Goal: Task Accomplishment & Management: Manage account settings

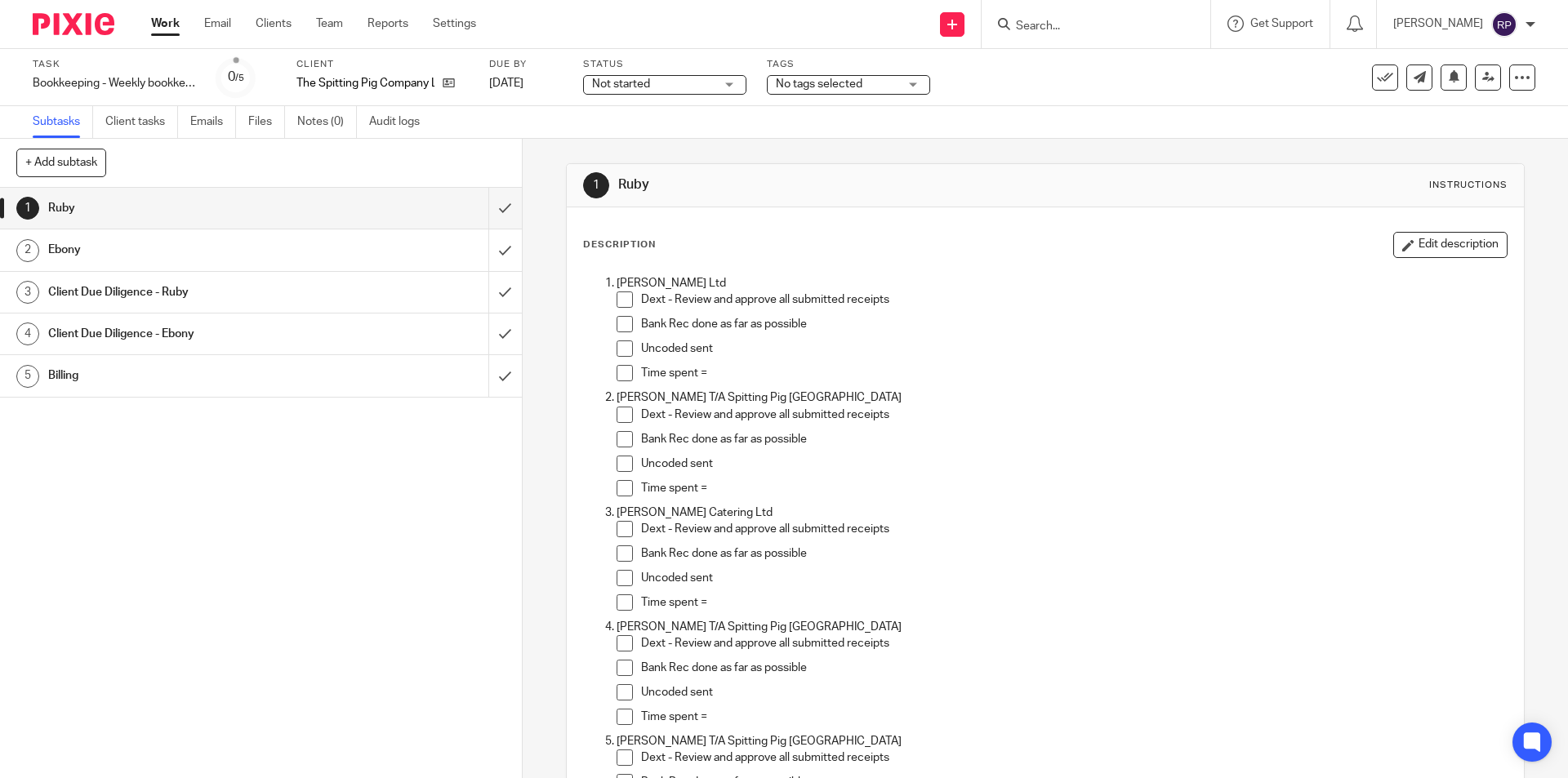
click at [618, 302] on span at bounding box center [625, 300] width 17 height 17
click at [618, 328] on span at bounding box center [625, 324] width 17 height 17
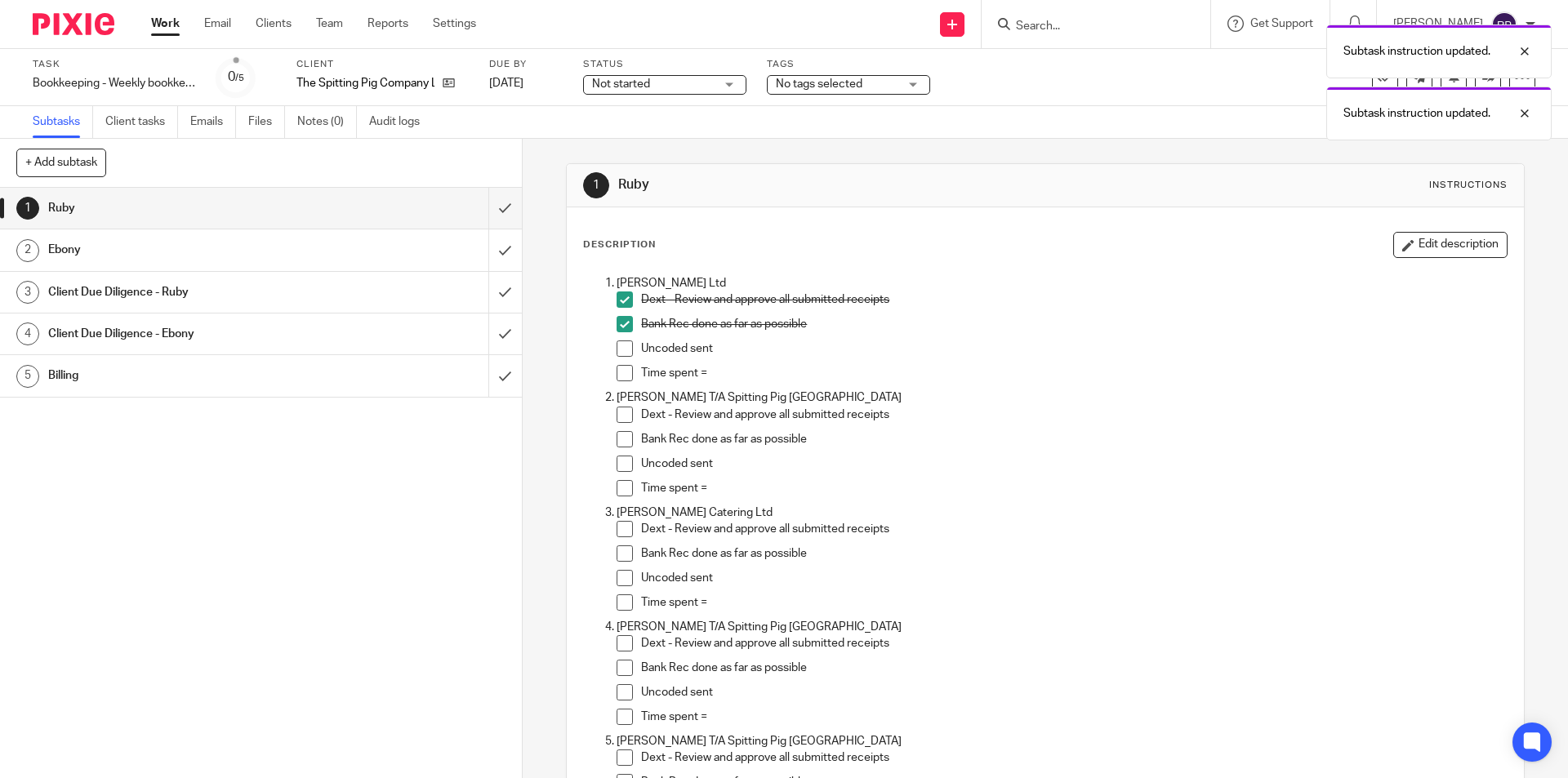
click at [617, 352] on span at bounding box center [625, 349] width 17 height 17
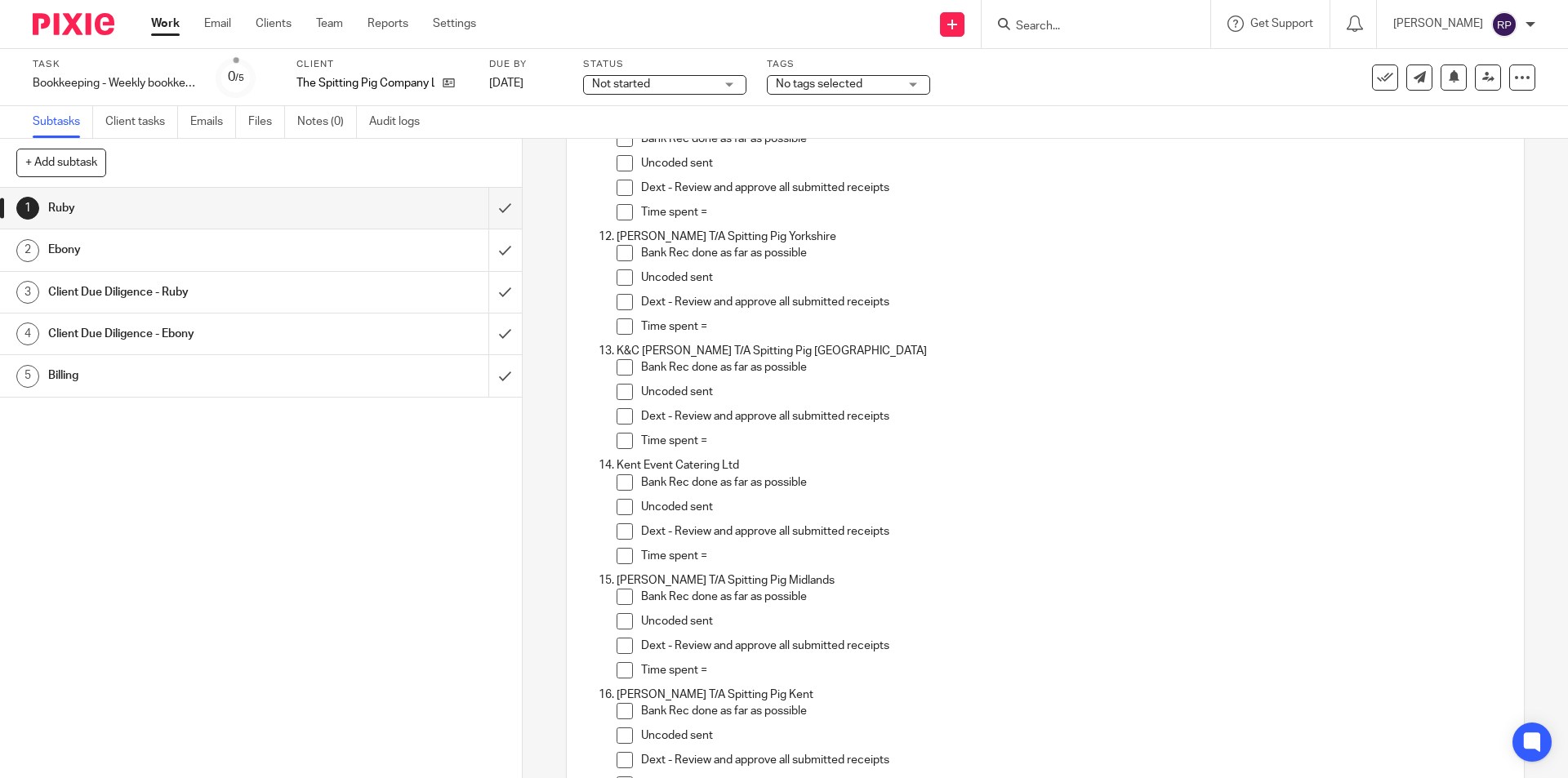
scroll to position [1388, 0]
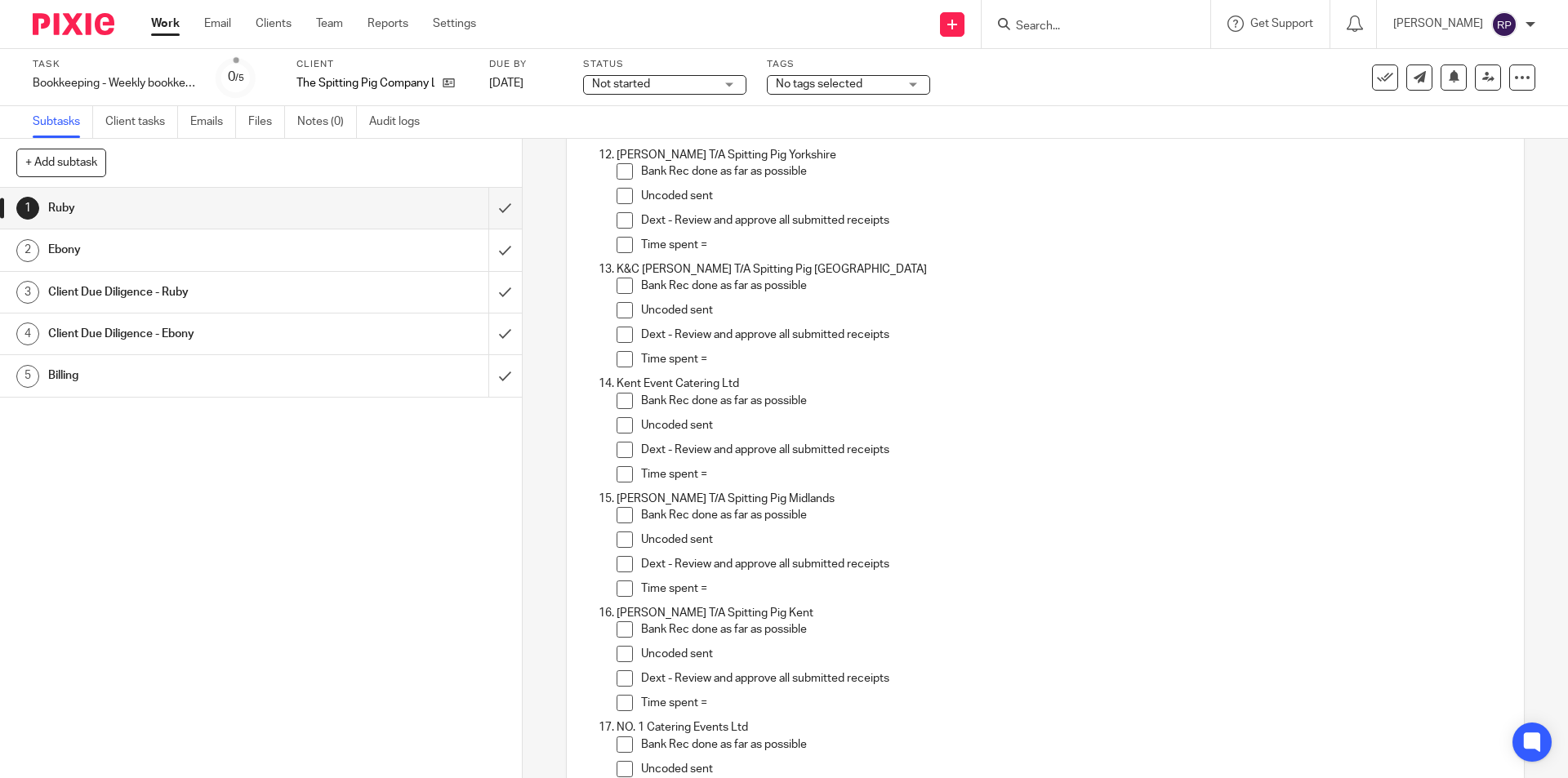
click at [627, 399] on span at bounding box center [625, 401] width 17 height 17
click at [622, 429] on span at bounding box center [625, 426] width 17 height 17
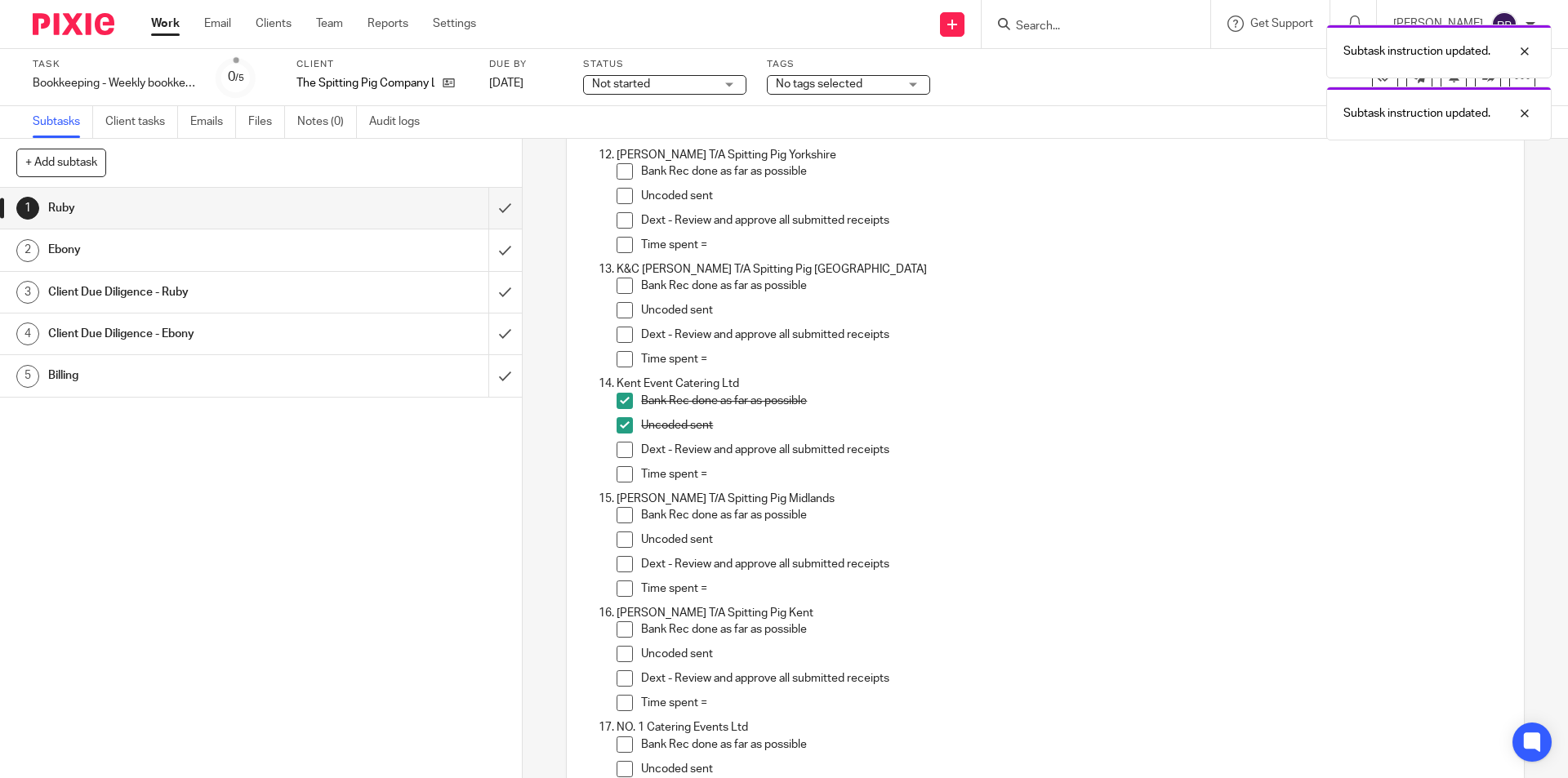
click at [622, 447] on span at bounding box center [625, 450] width 17 height 17
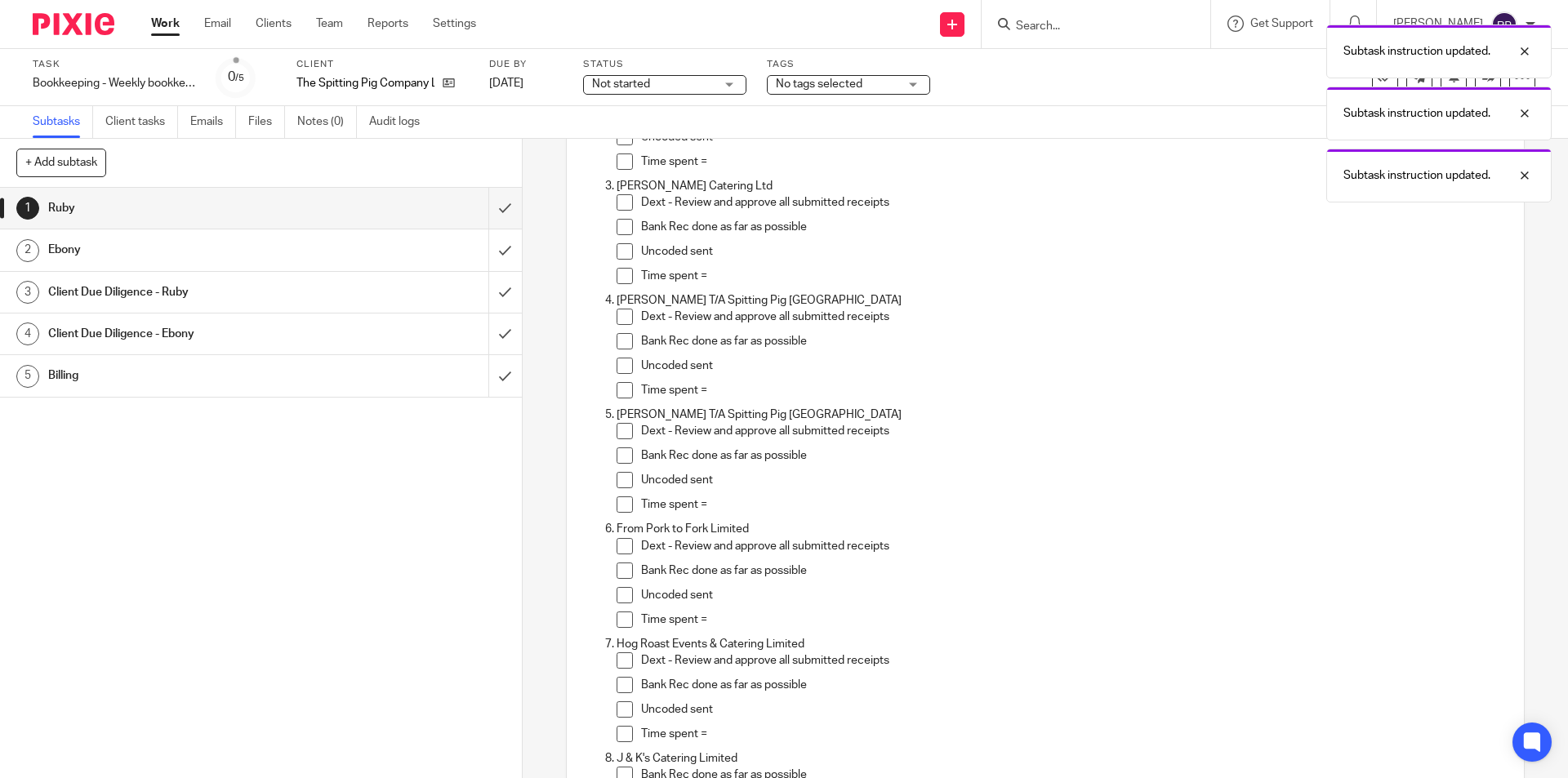
scroll to position [0, 0]
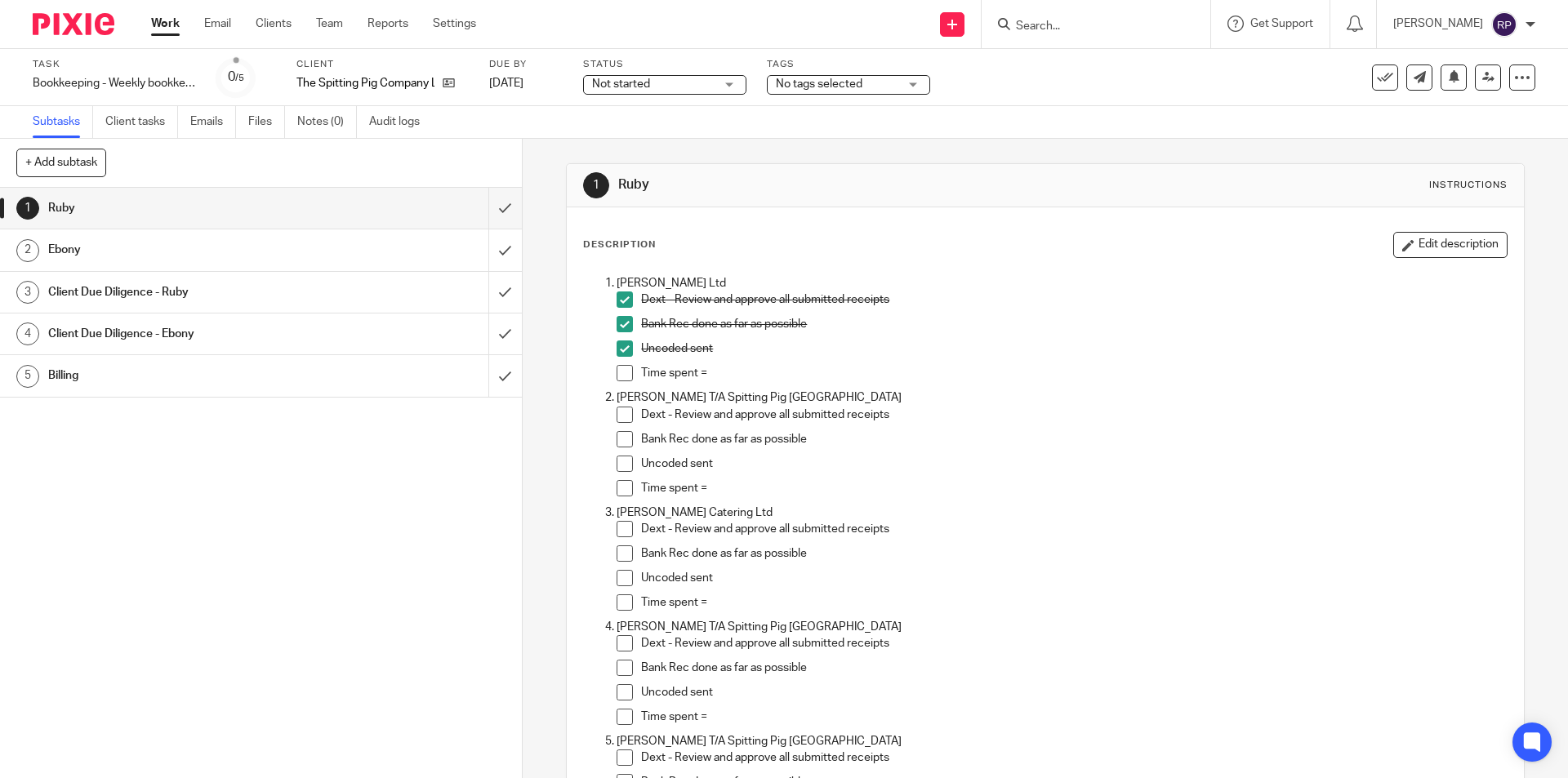
click at [621, 417] on span at bounding box center [625, 415] width 17 height 17
click at [617, 449] on li "Bank Rec done as far as possible" at bounding box center [1061, 443] width 889 height 24
click at [617, 442] on span at bounding box center [625, 440] width 17 height 17
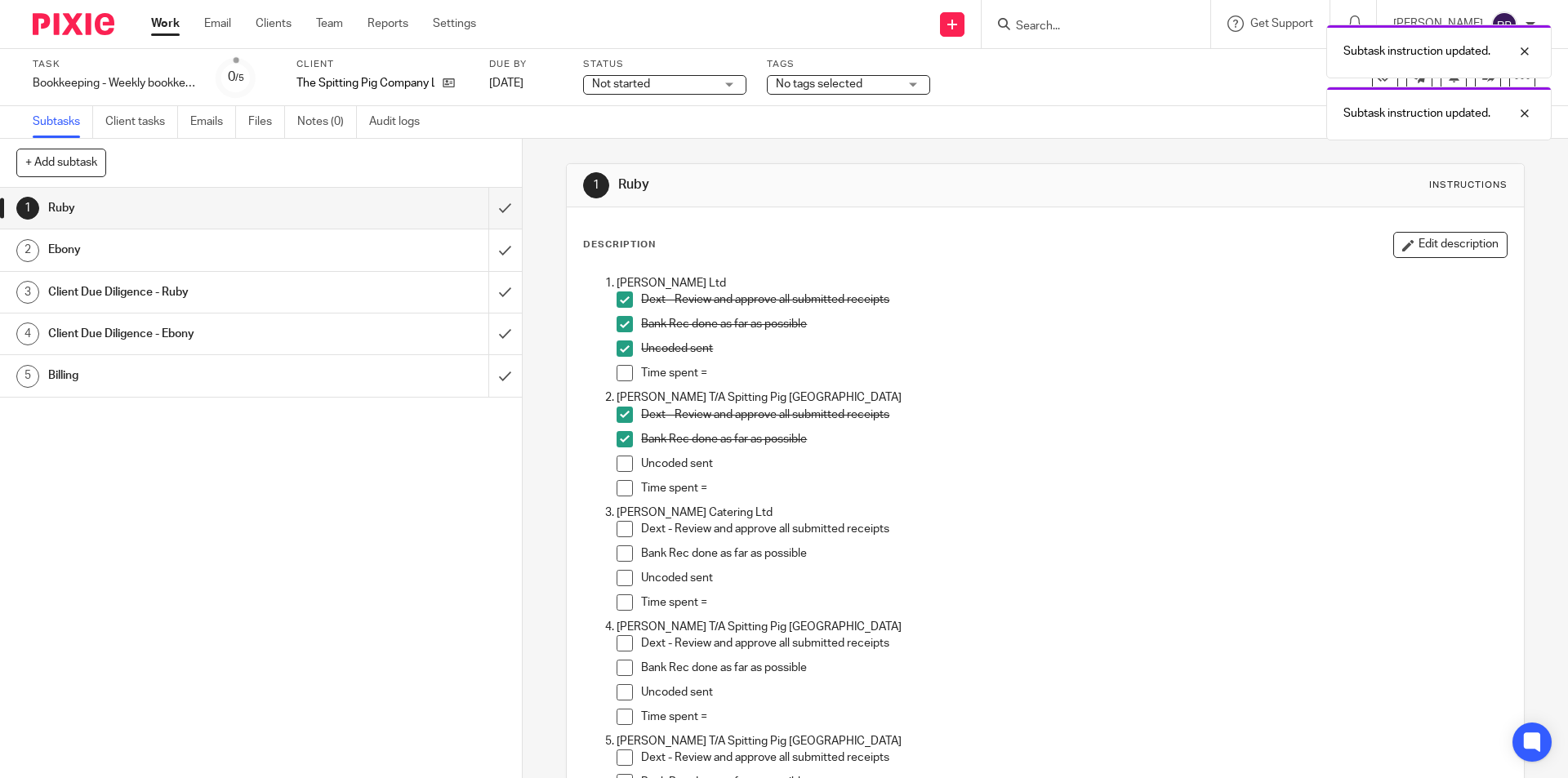
click at [617, 463] on span at bounding box center [625, 464] width 17 height 17
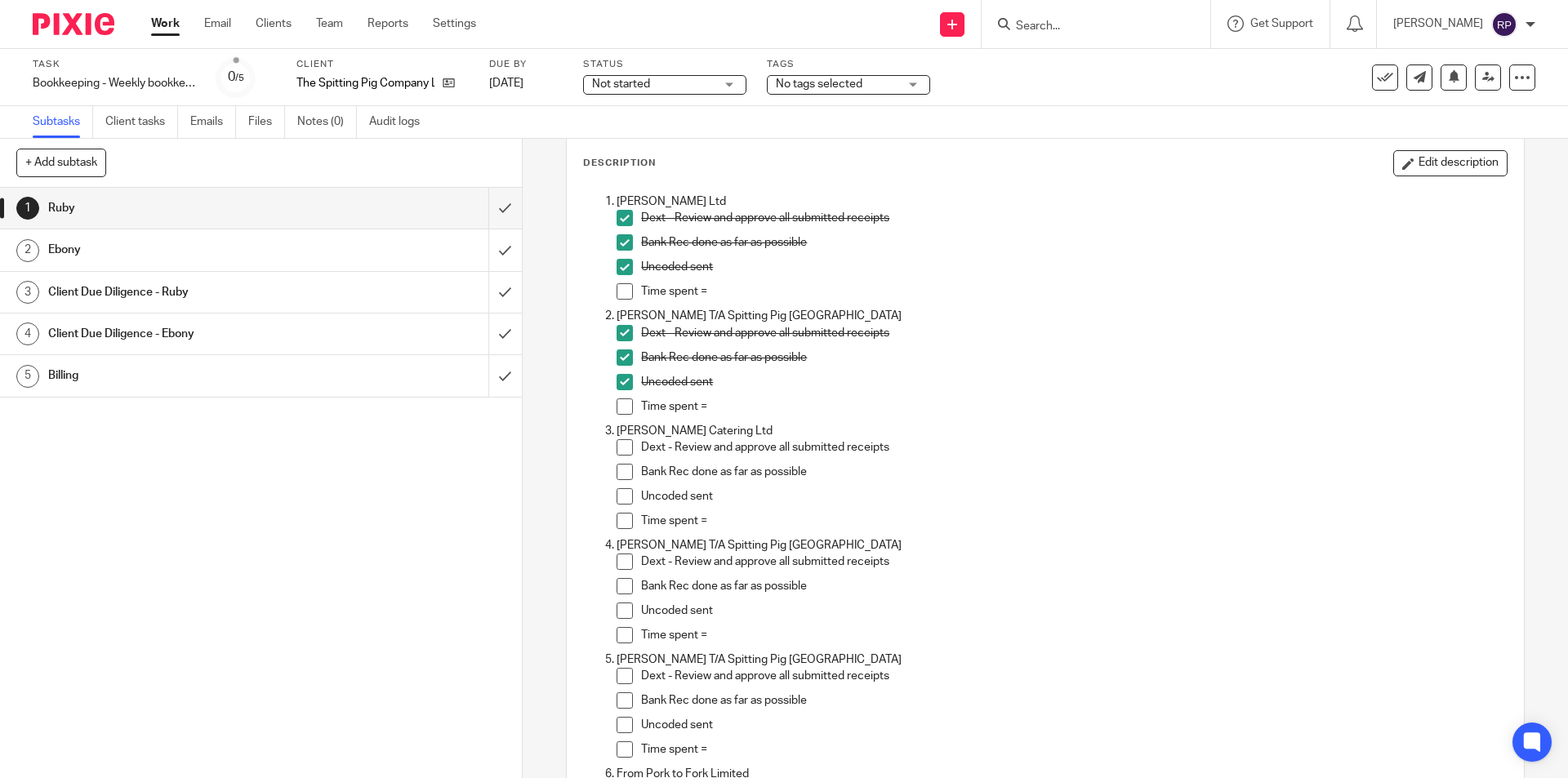
click at [620, 447] on span at bounding box center [625, 448] width 17 height 17
click at [622, 473] on span at bounding box center [625, 472] width 17 height 17
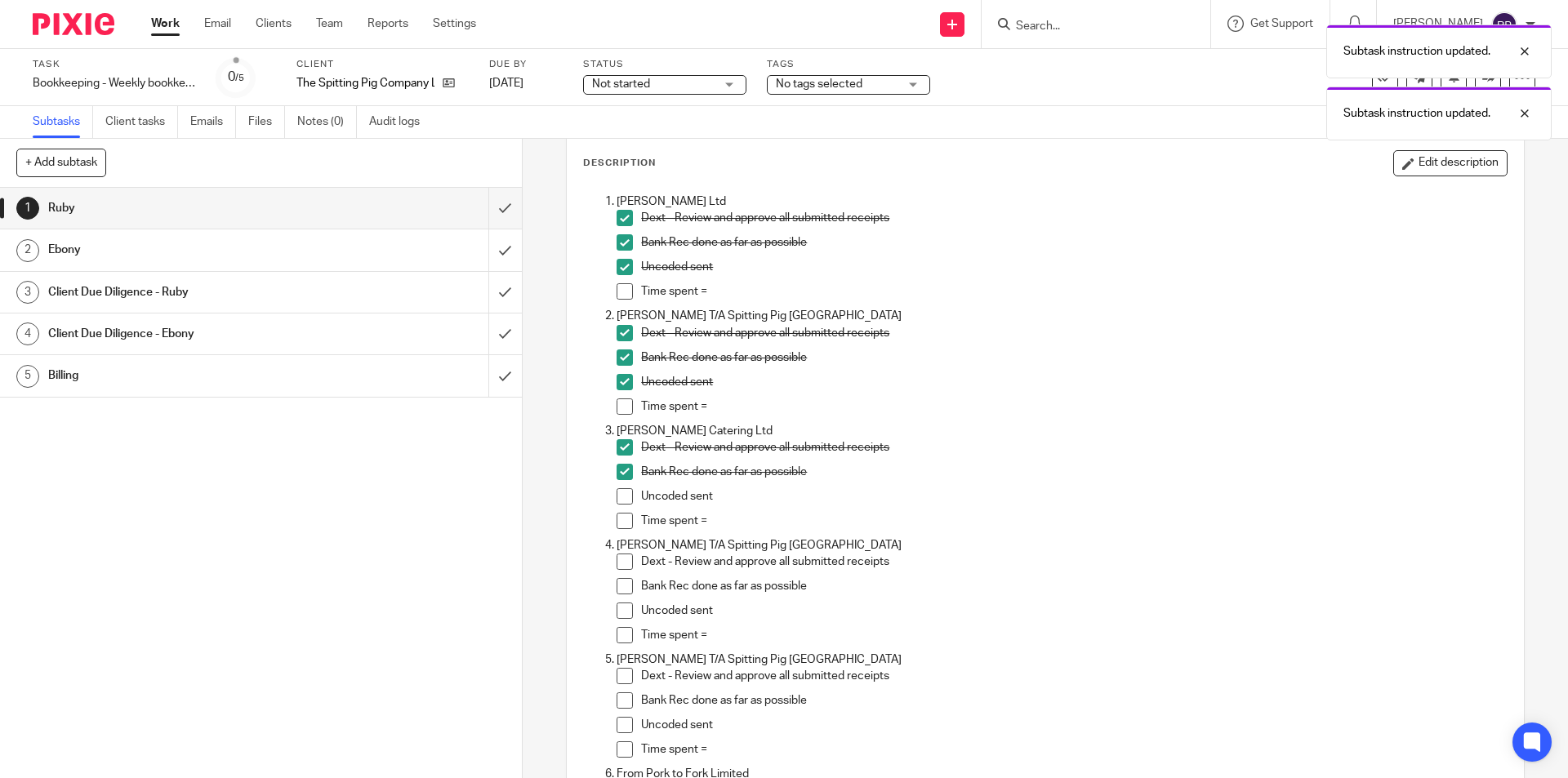
click at [618, 495] on span at bounding box center [625, 496] width 17 height 17
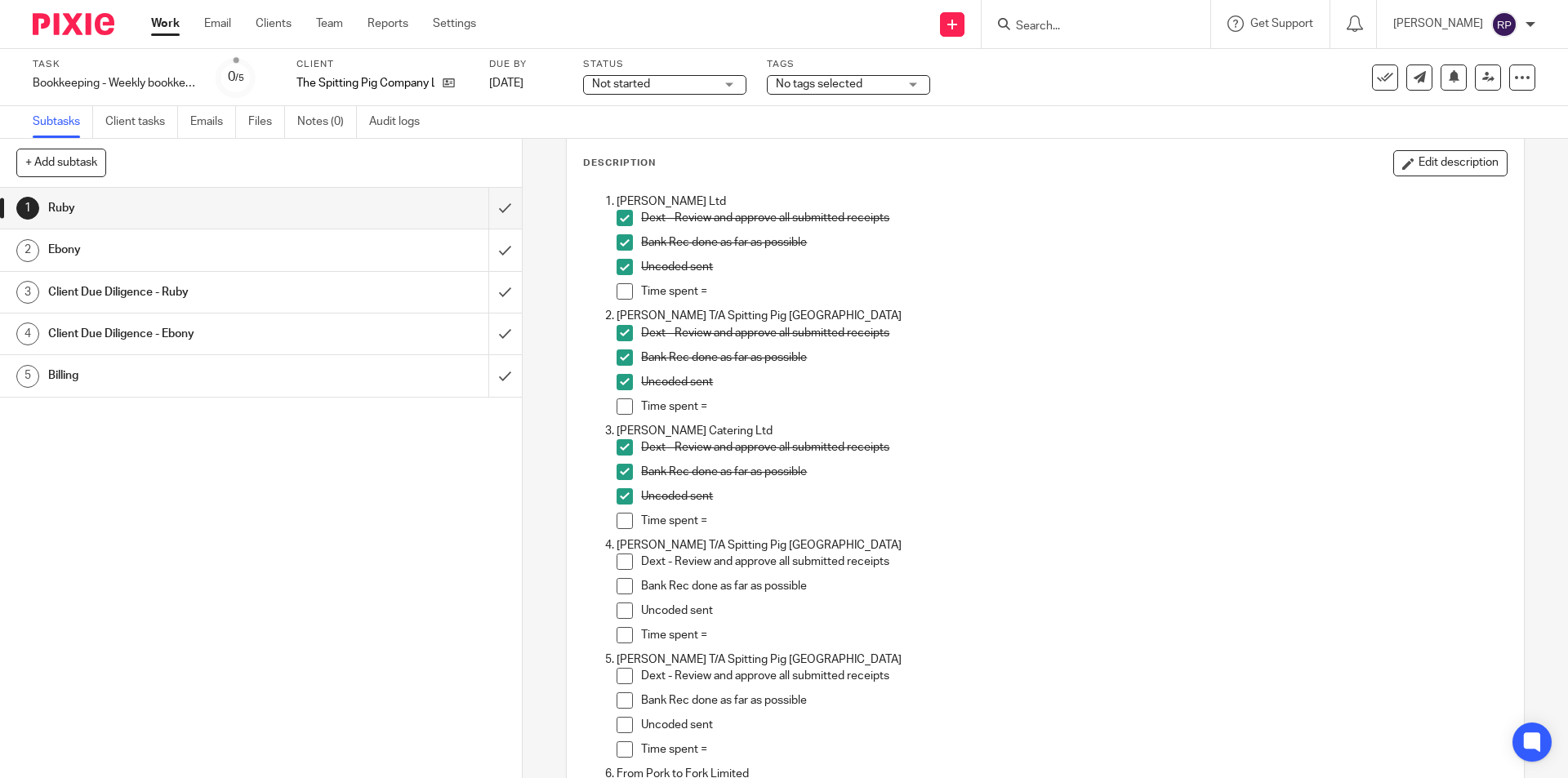
scroll to position [0, 0]
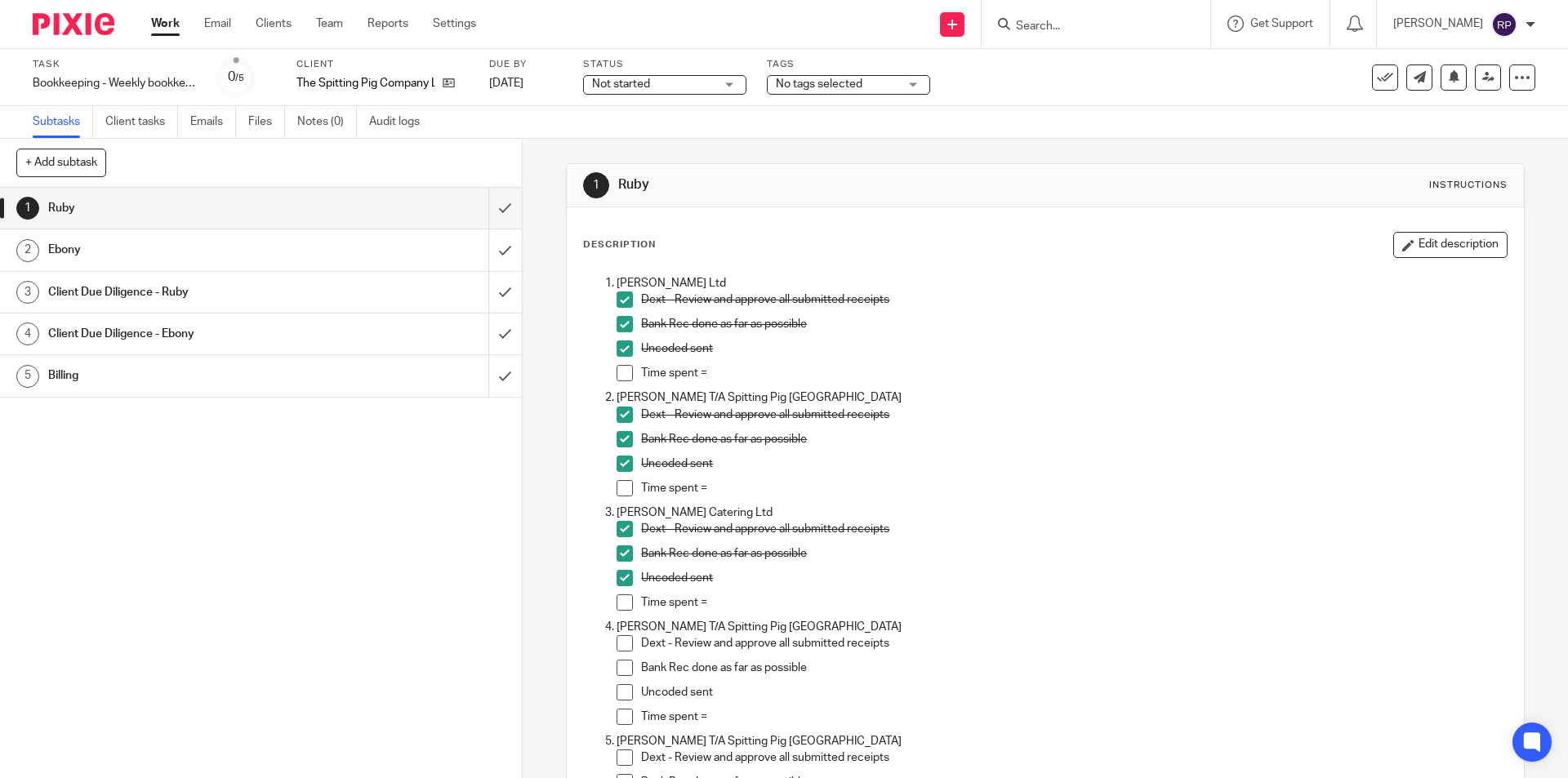
click at [1397, 244] on button "Edit description" at bounding box center [1450, 244] width 114 height 26
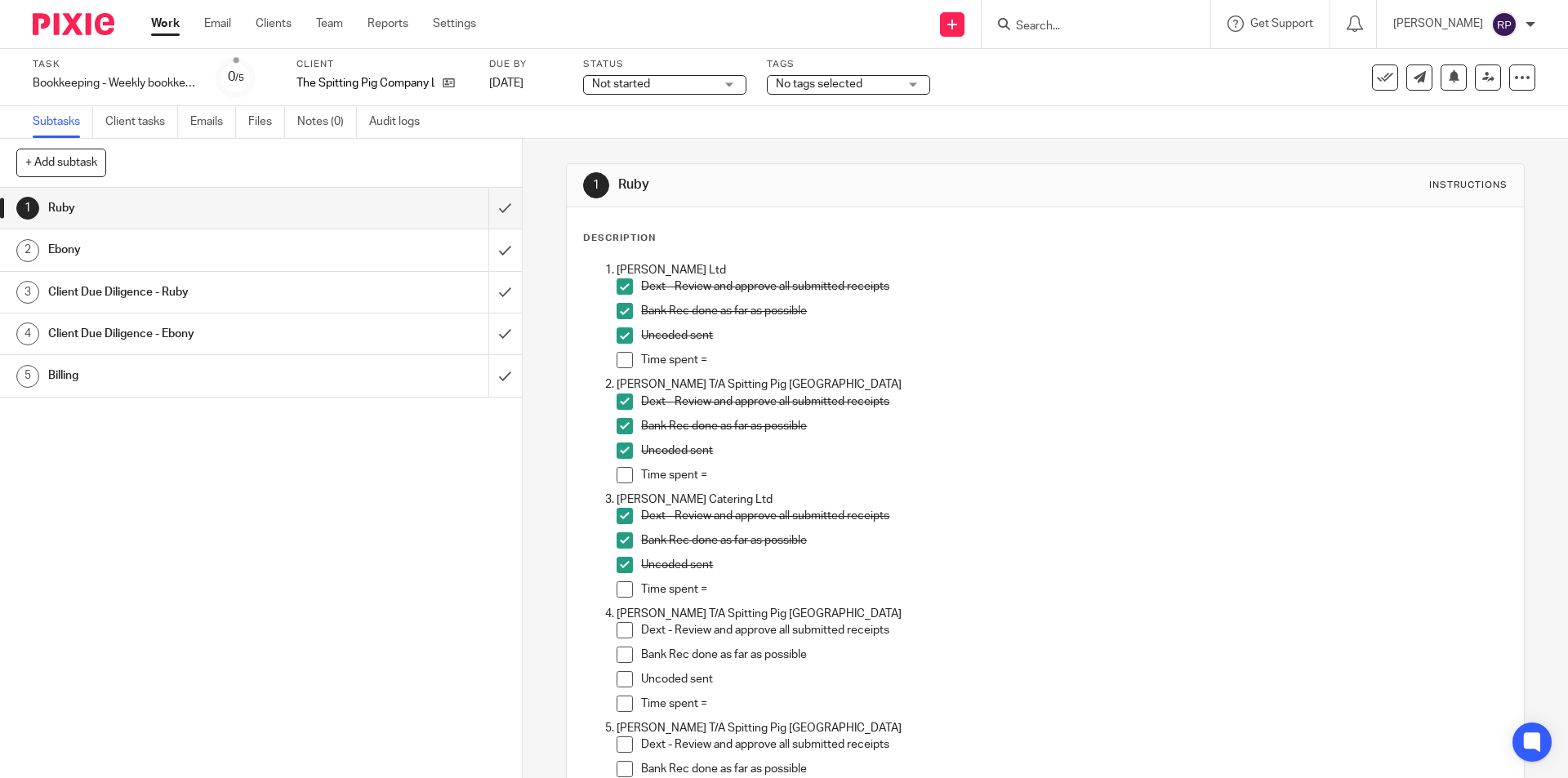
scroll to position [244, 0]
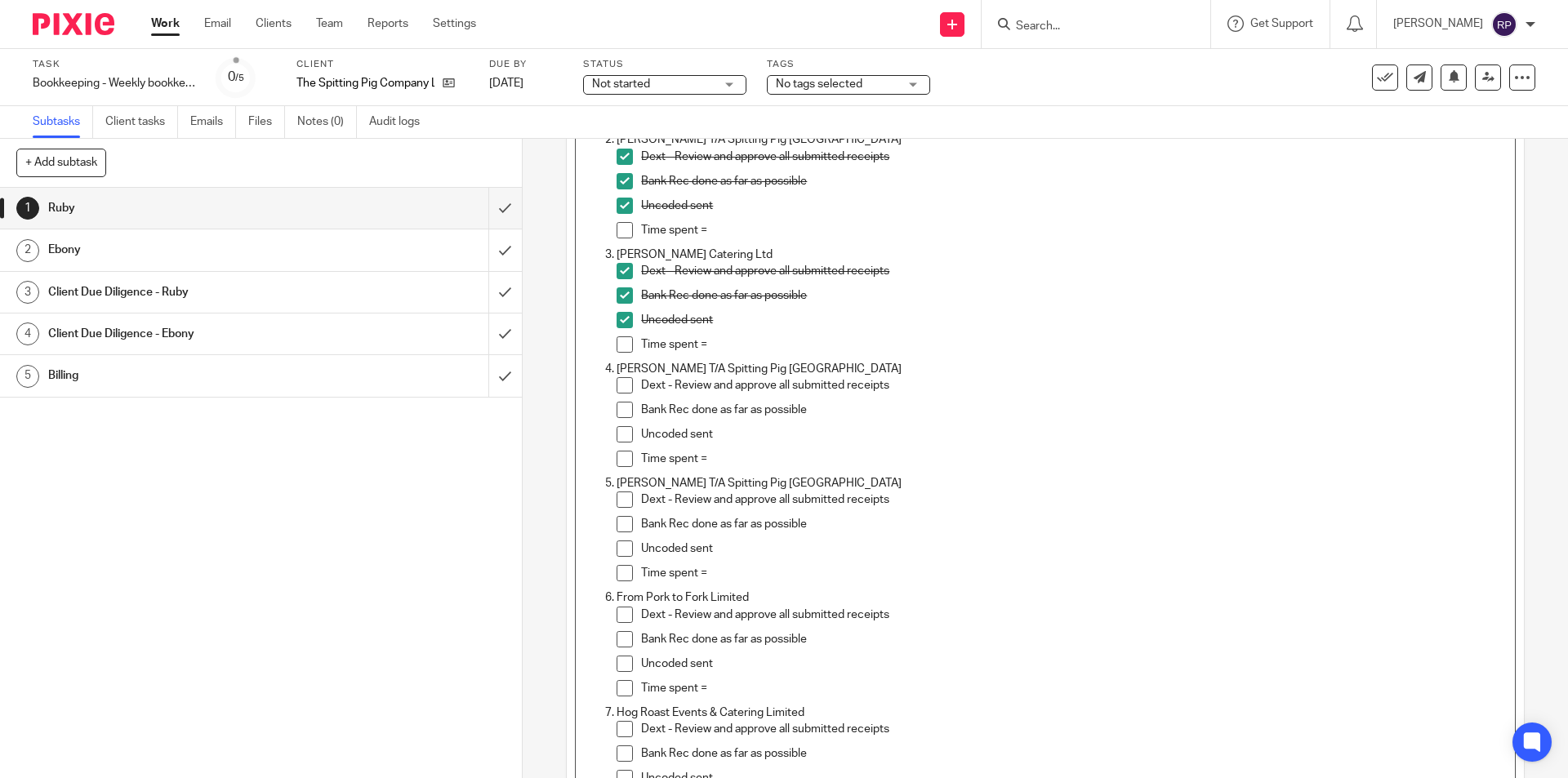
click at [712, 459] on p "Time spent =" at bounding box center [1073, 459] width 865 height 17
click at [617, 459] on span at bounding box center [625, 459] width 17 height 17
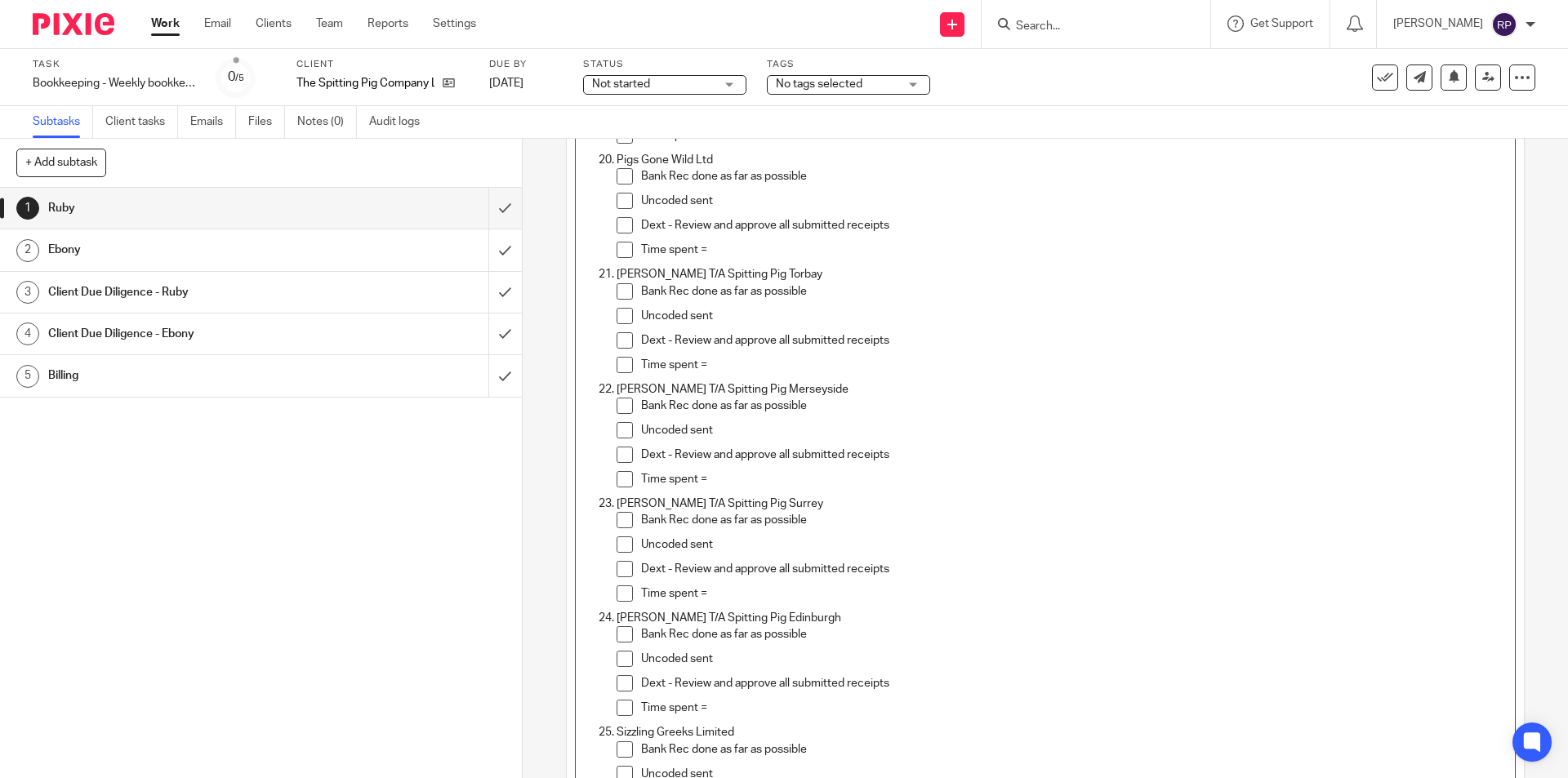
scroll to position [2726, 0]
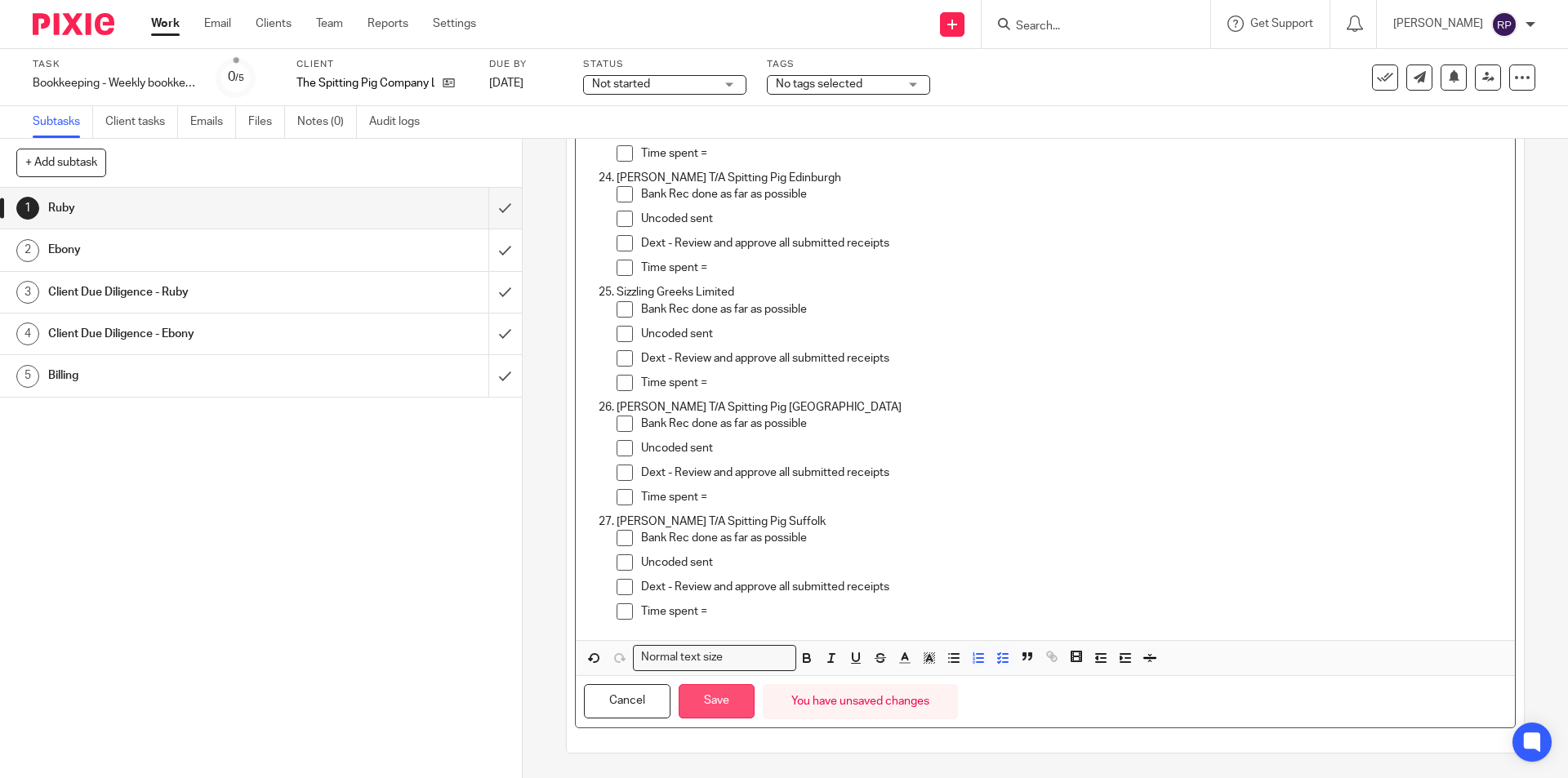
click at [703, 716] on button "Save" at bounding box center [717, 702] width 76 height 35
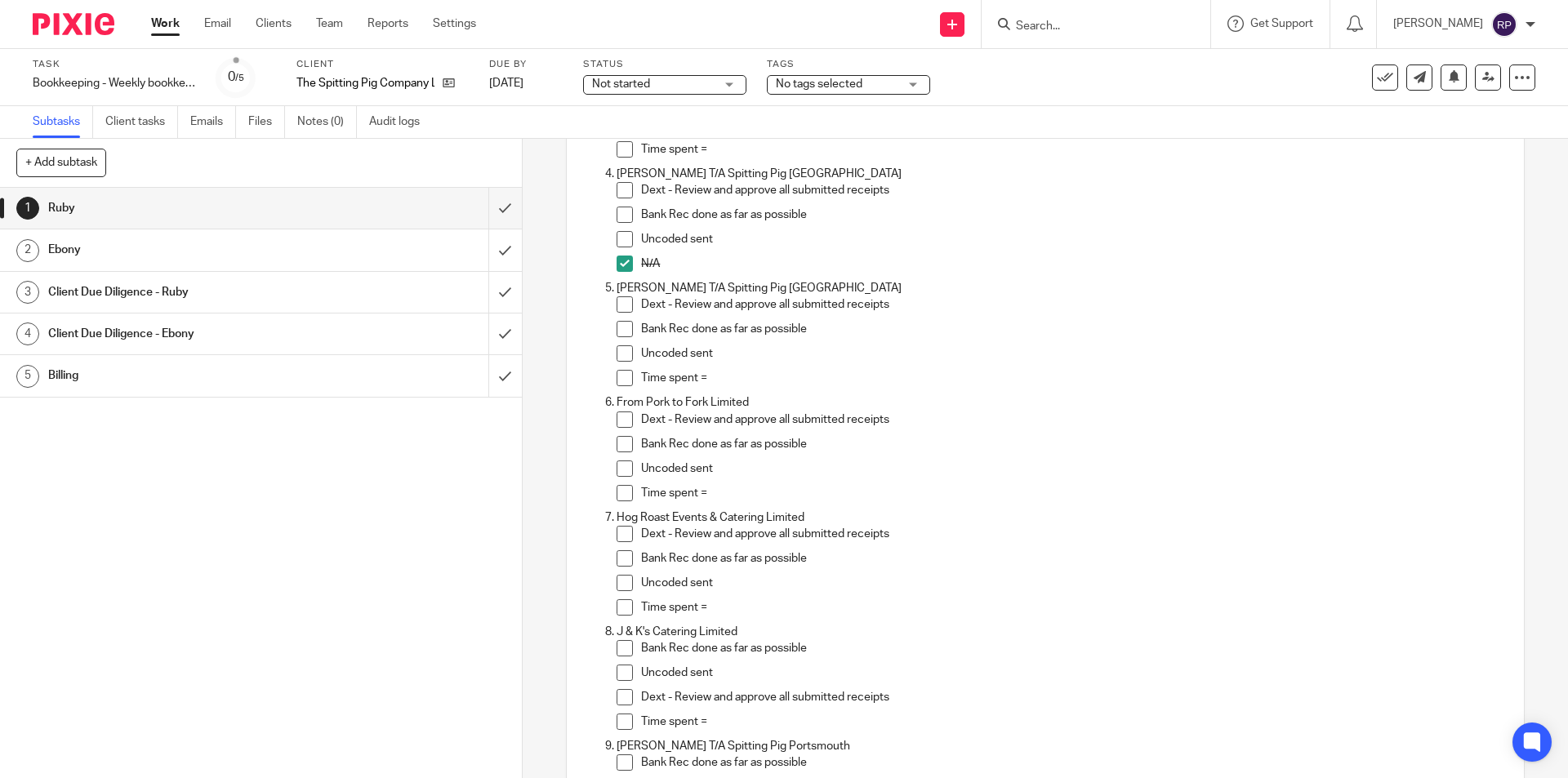
scroll to position [534, 0]
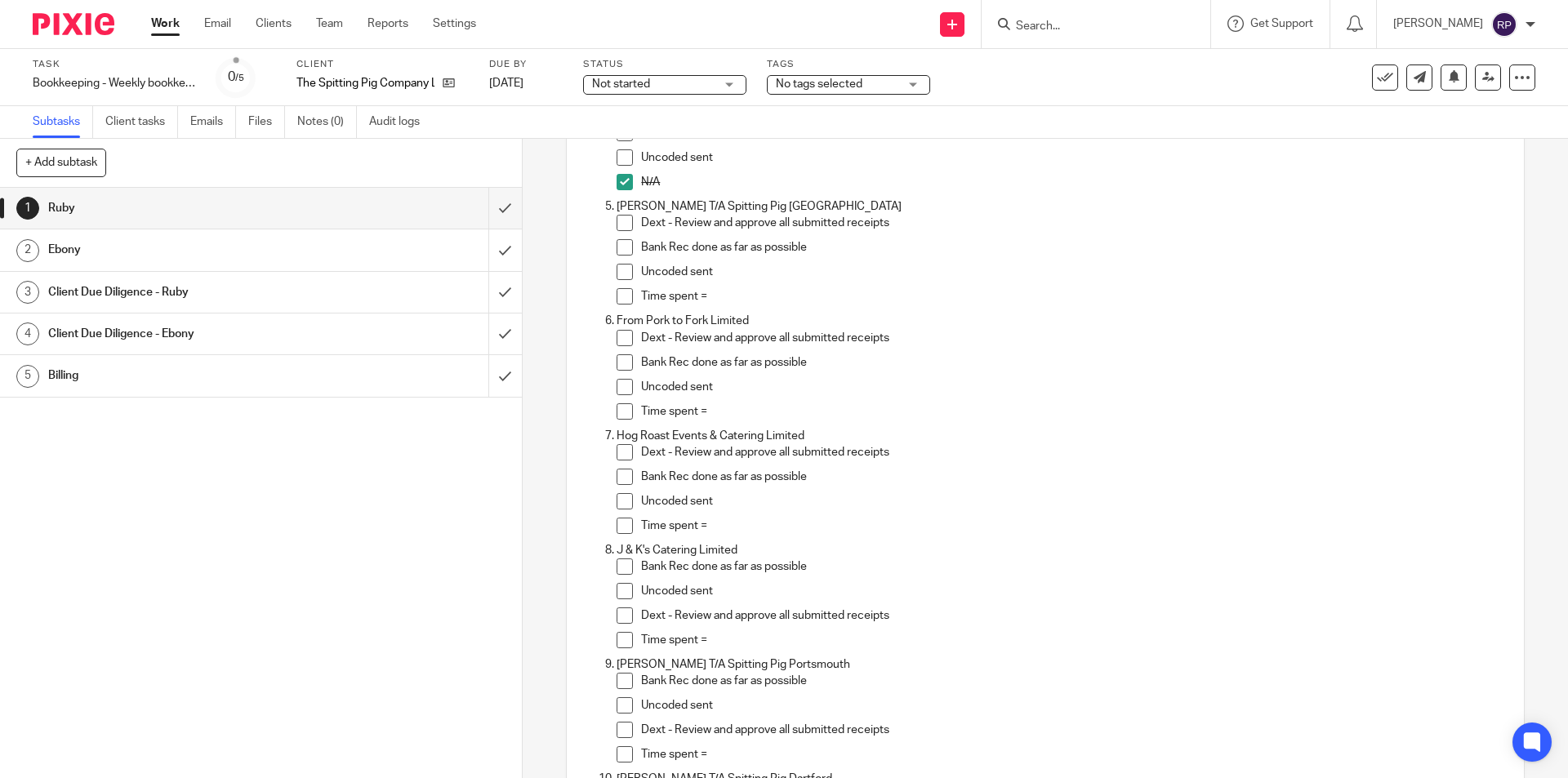
click at [622, 215] on span at bounding box center [625, 223] width 17 height 17
click at [617, 241] on span at bounding box center [625, 247] width 17 height 17
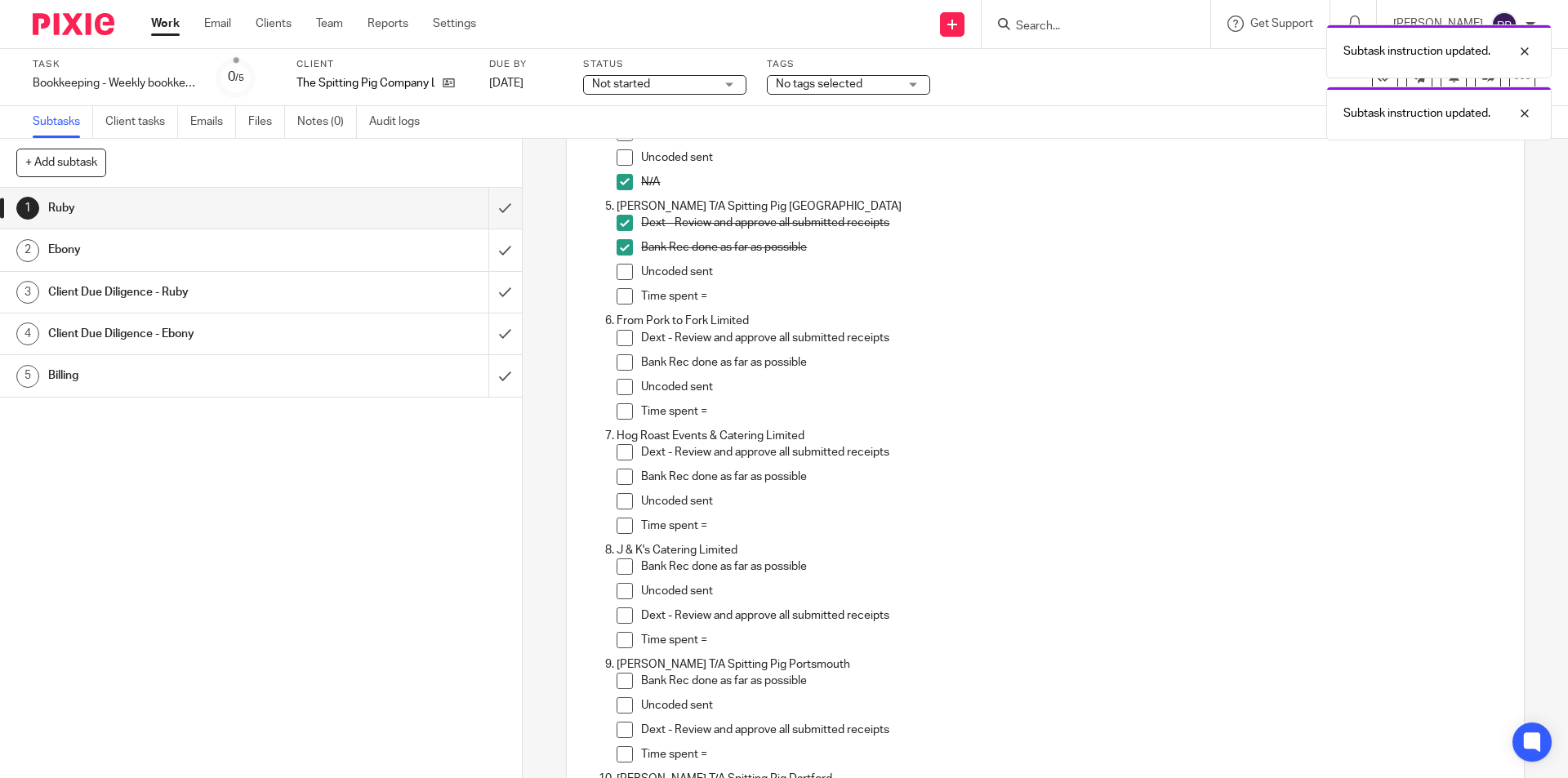
click at [618, 265] on span at bounding box center [625, 272] width 17 height 17
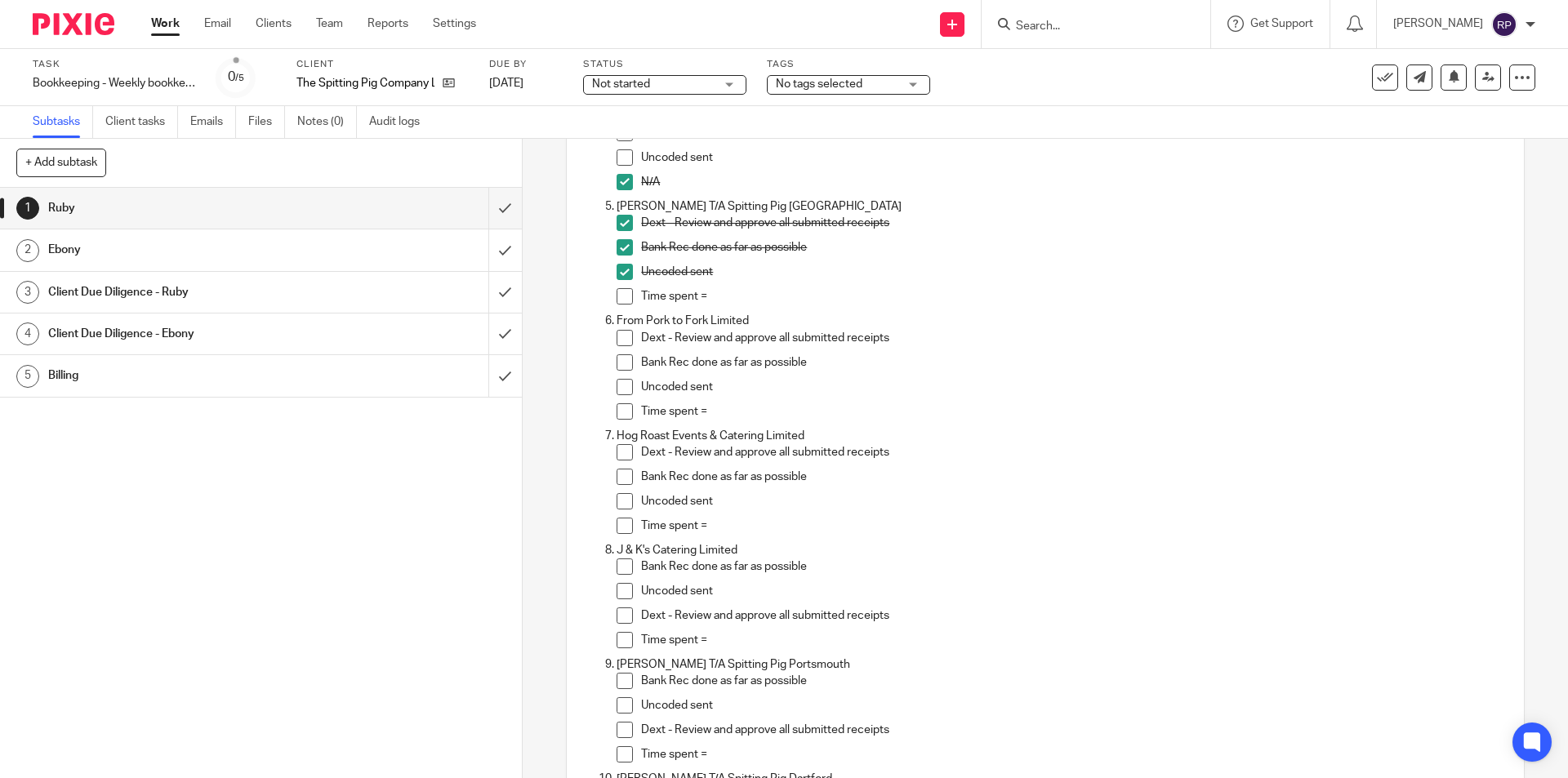
click at [1054, 30] on input "Search" at bounding box center [1088, 27] width 147 height 15
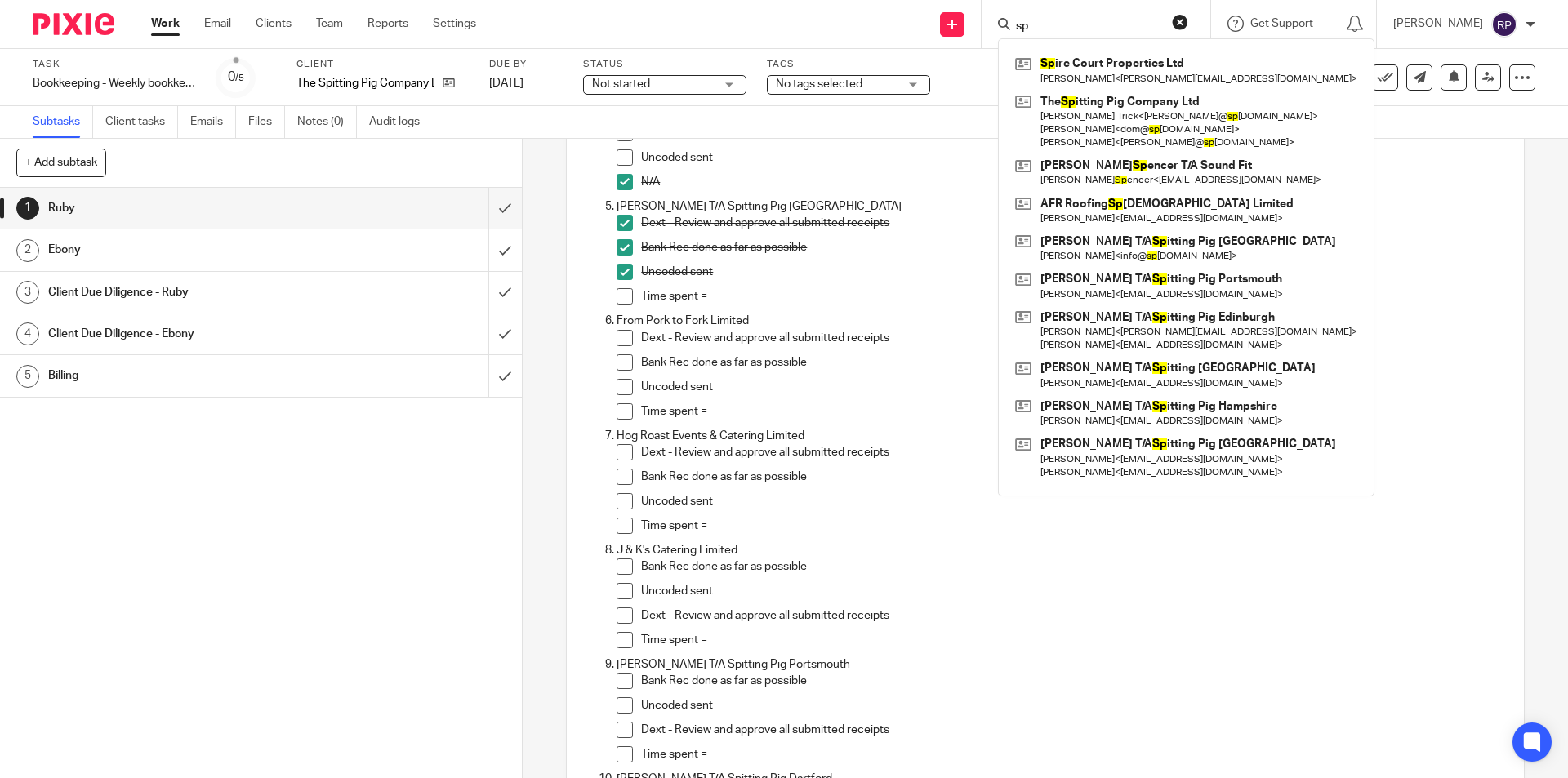
type input "s"
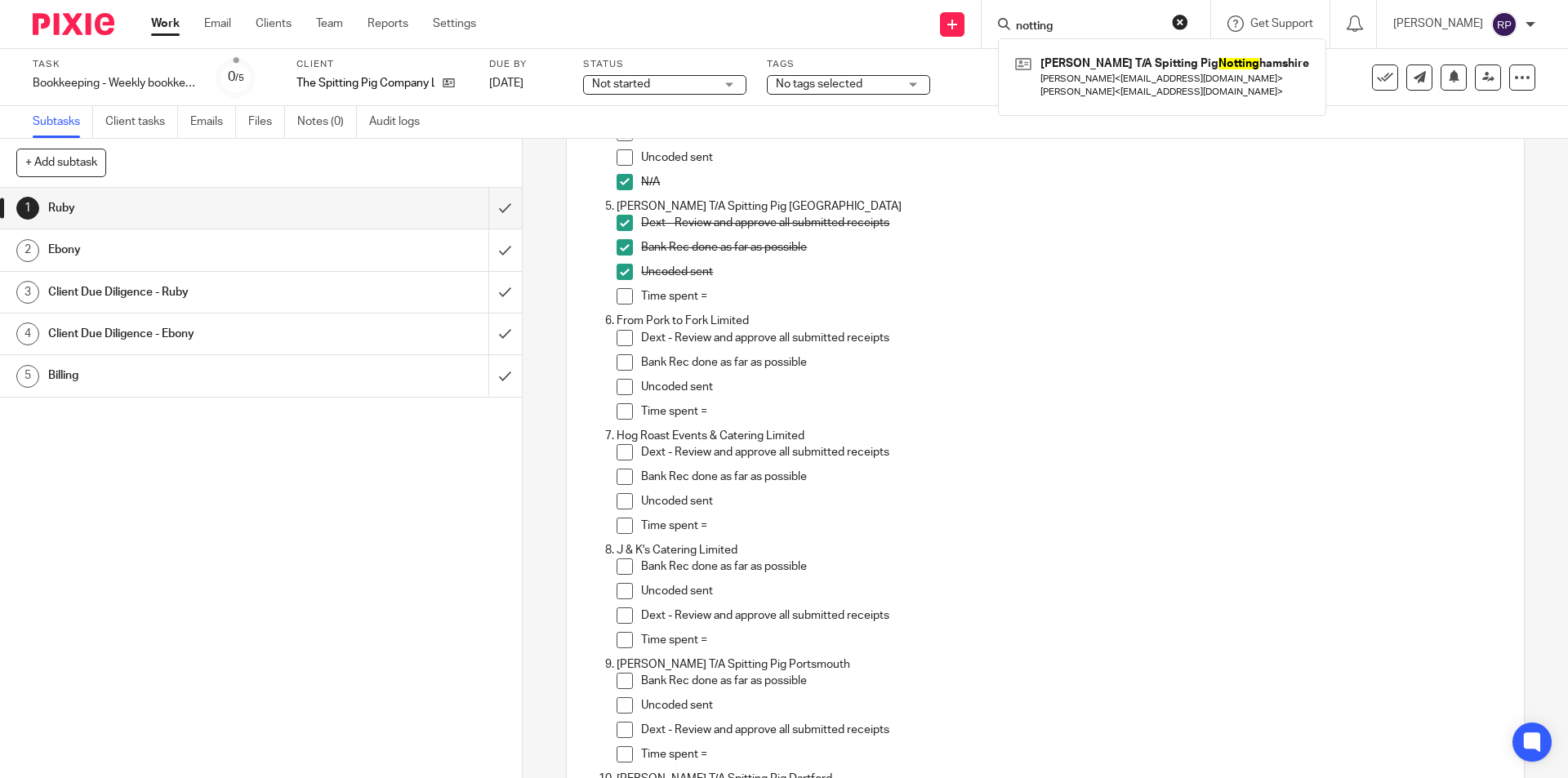
type input "notting"
click at [984, 89] on div "Task Bookkeeping - Weekly bookkeeping SP group Save Bookkeeping - Weekly bookke…" at bounding box center [658, 77] width 1252 height 39
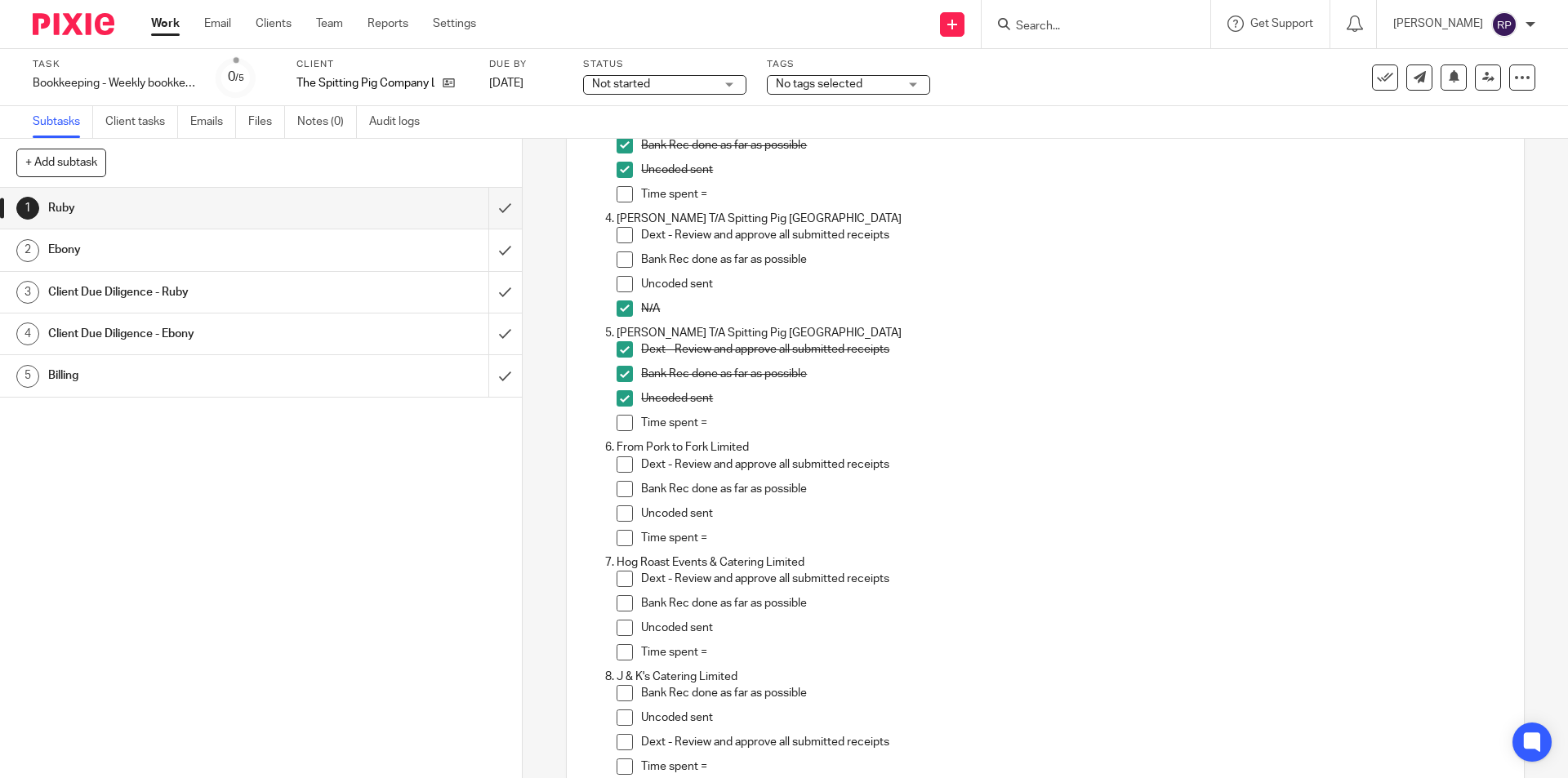
scroll to position [490, 0]
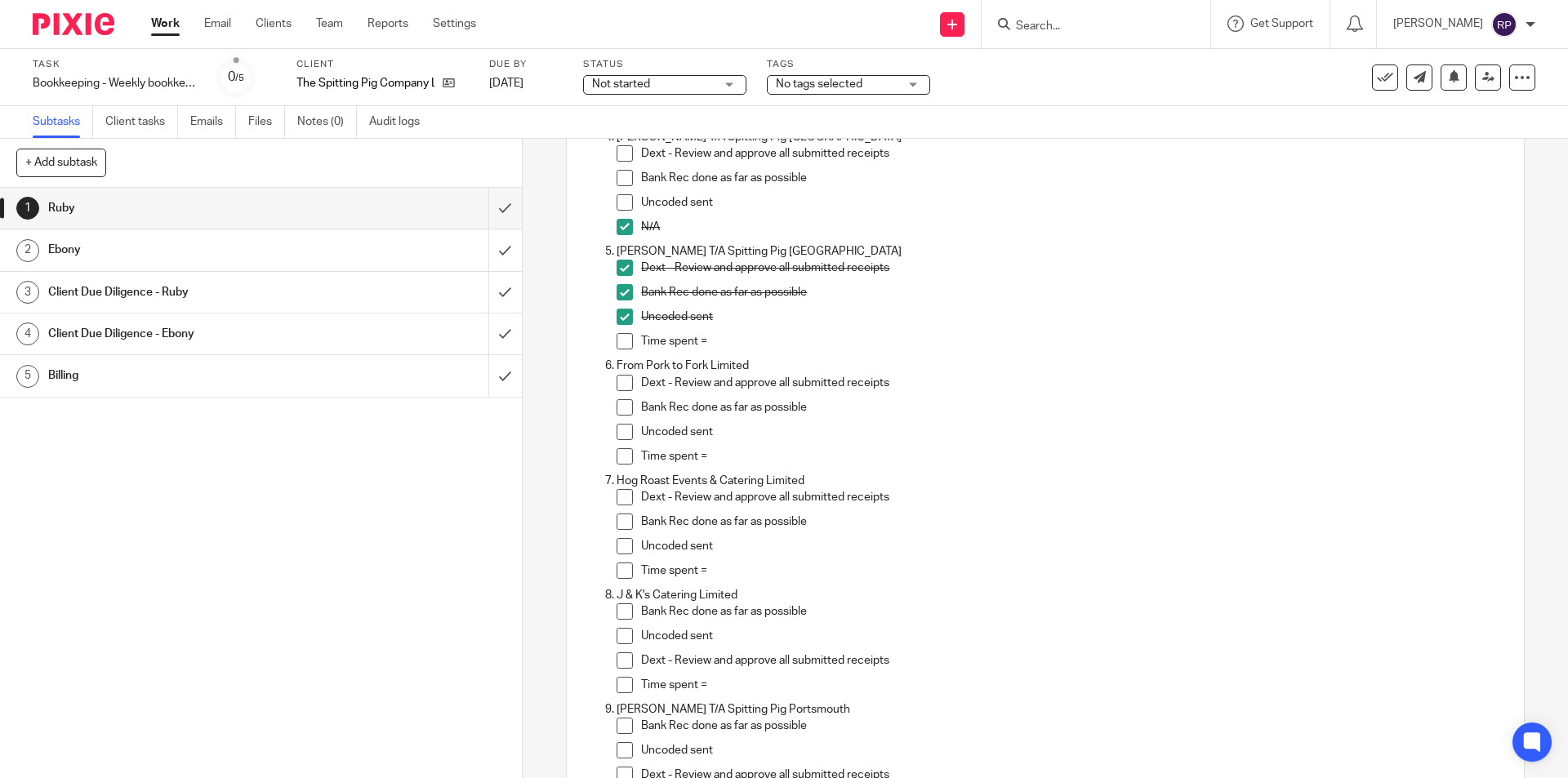
click at [618, 379] on span at bounding box center [625, 383] width 17 height 17
click at [621, 410] on span at bounding box center [625, 407] width 17 height 17
click at [617, 438] on span at bounding box center [625, 432] width 17 height 17
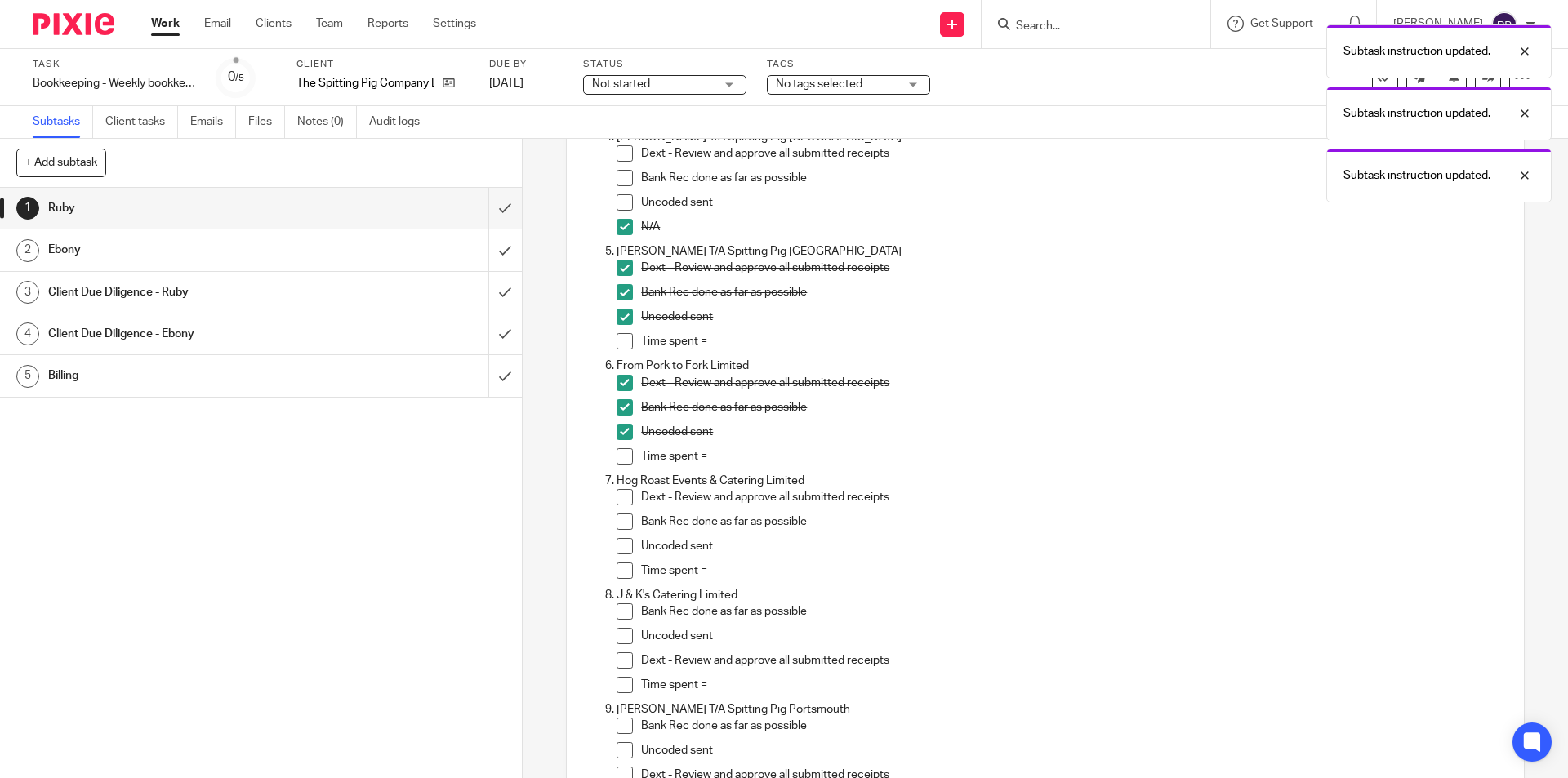
scroll to position [572, 0]
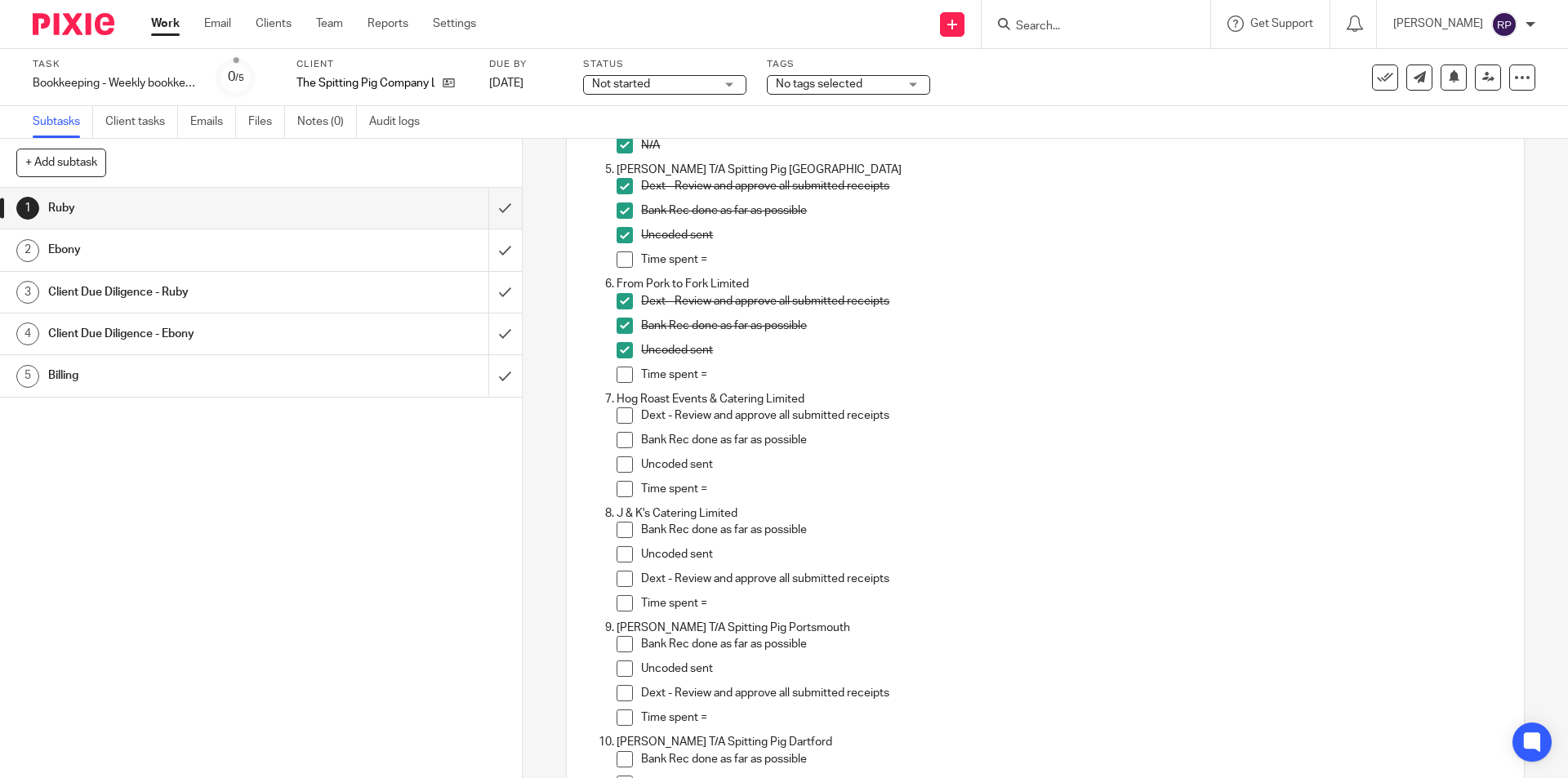
click at [627, 418] on span at bounding box center [625, 415] width 17 height 17
click at [627, 442] on span at bounding box center [625, 441] width 17 height 17
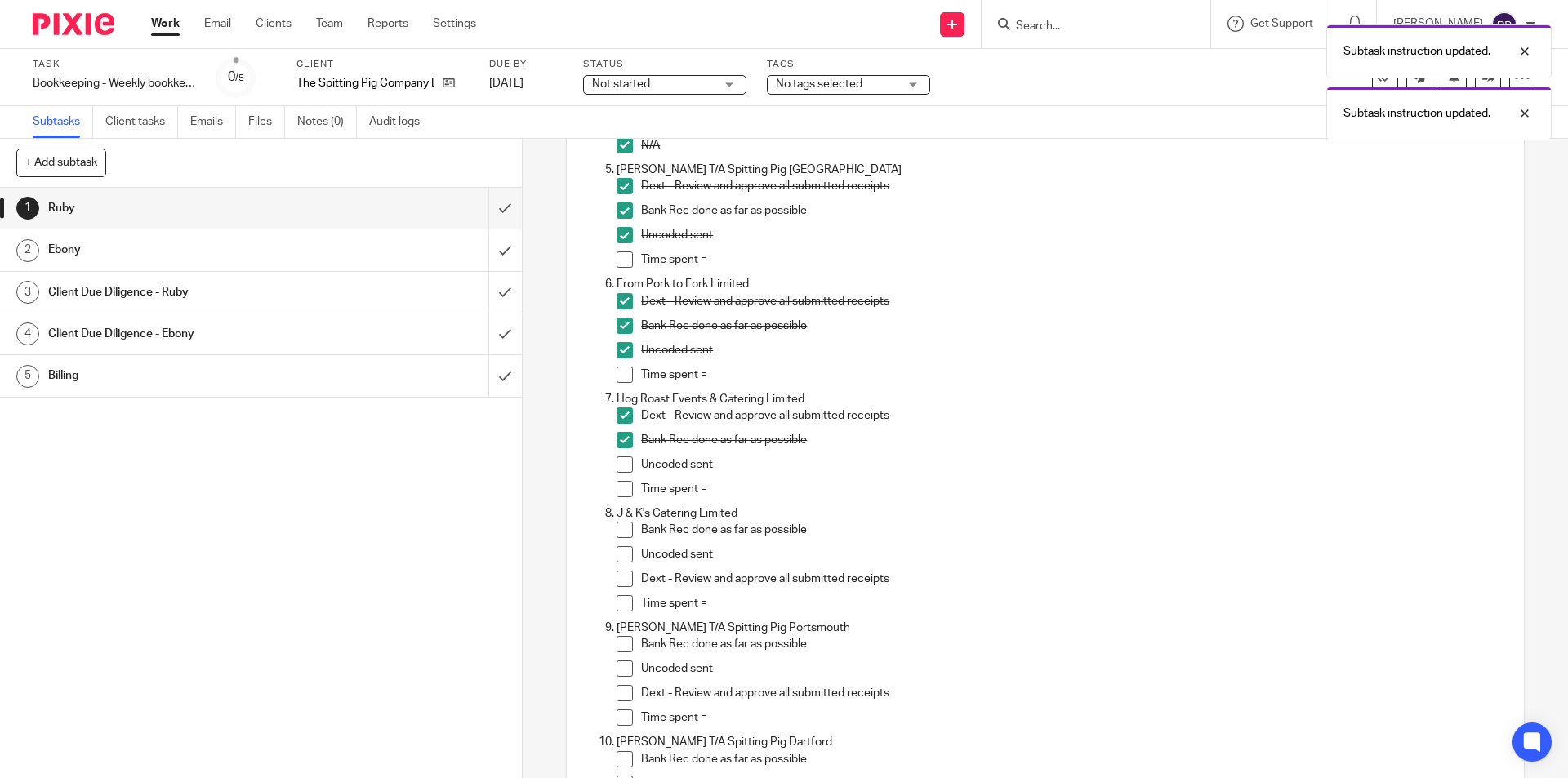
click at [619, 466] on span at bounding box center [625, 465] width 17 height 17
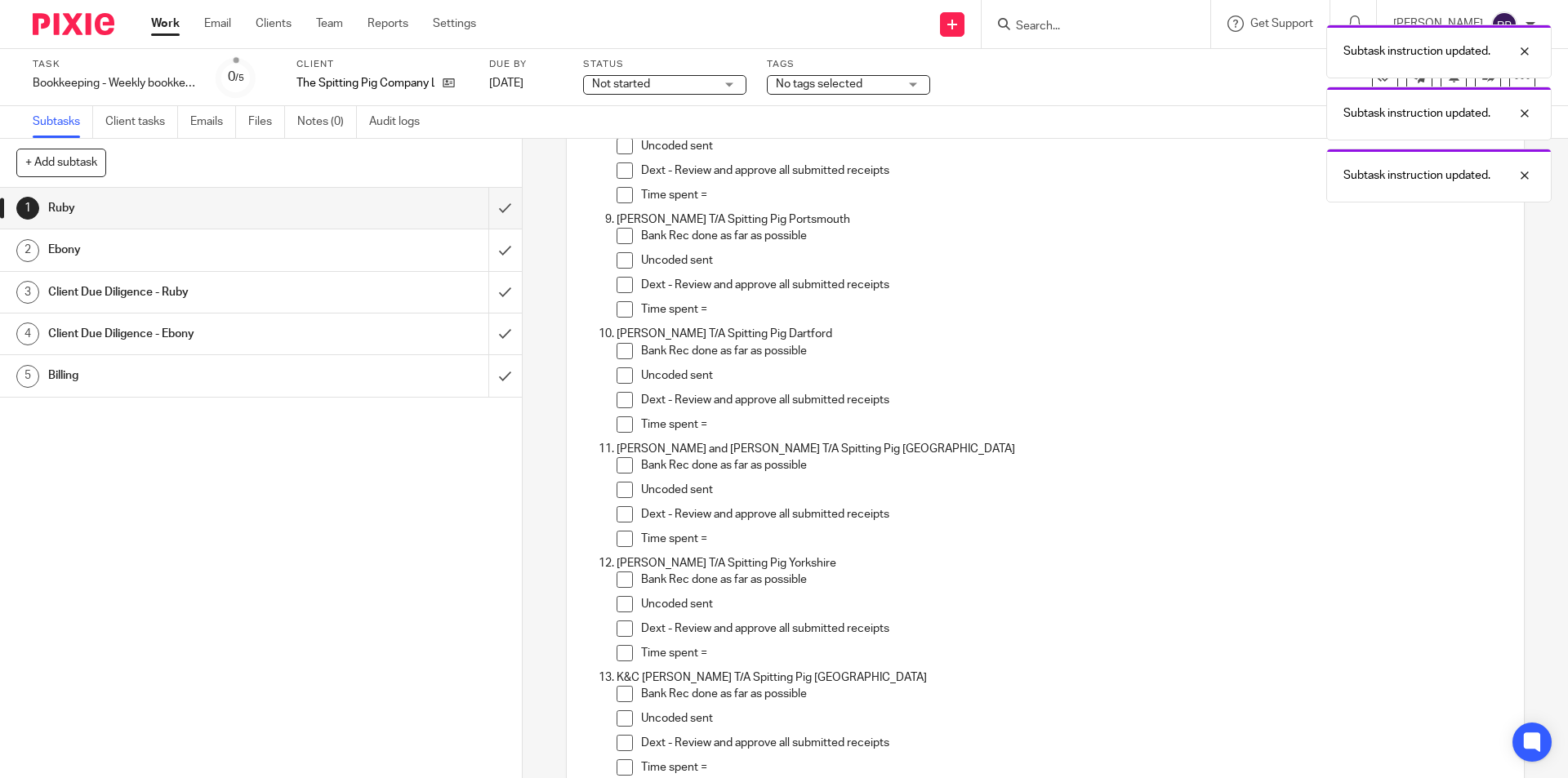
scroll to position [898, 0]
